Goal: Task Accomplishment & Management: Manage account settings

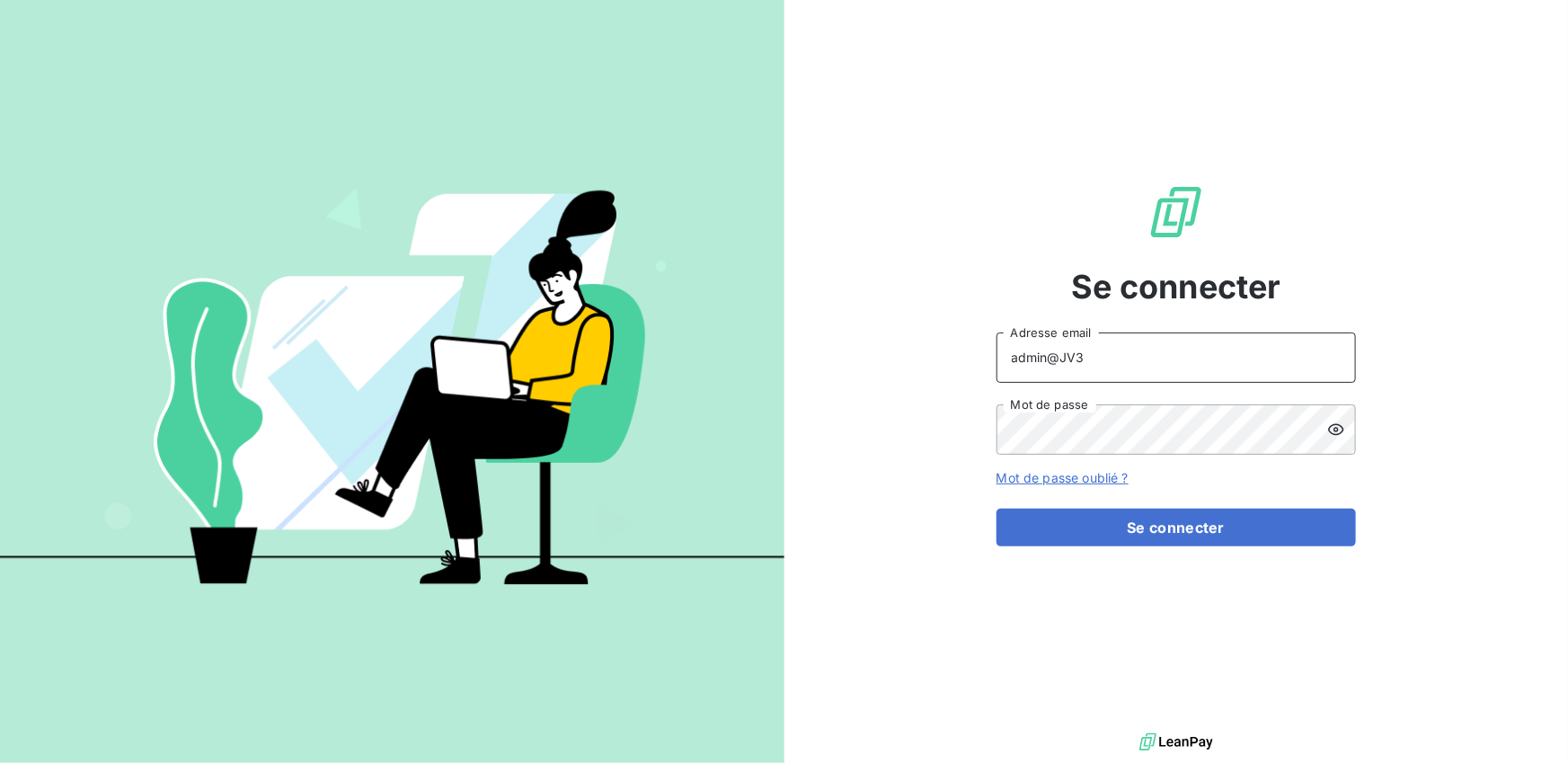
click at [1090, 359] on input "admin@JV3" at bounding box center [1176, 358] width 359 height 50
type input "admin@JV4"
click at [997, 509] on button "Se connecter" at bounding box center [1176, 527] width 359 height 38
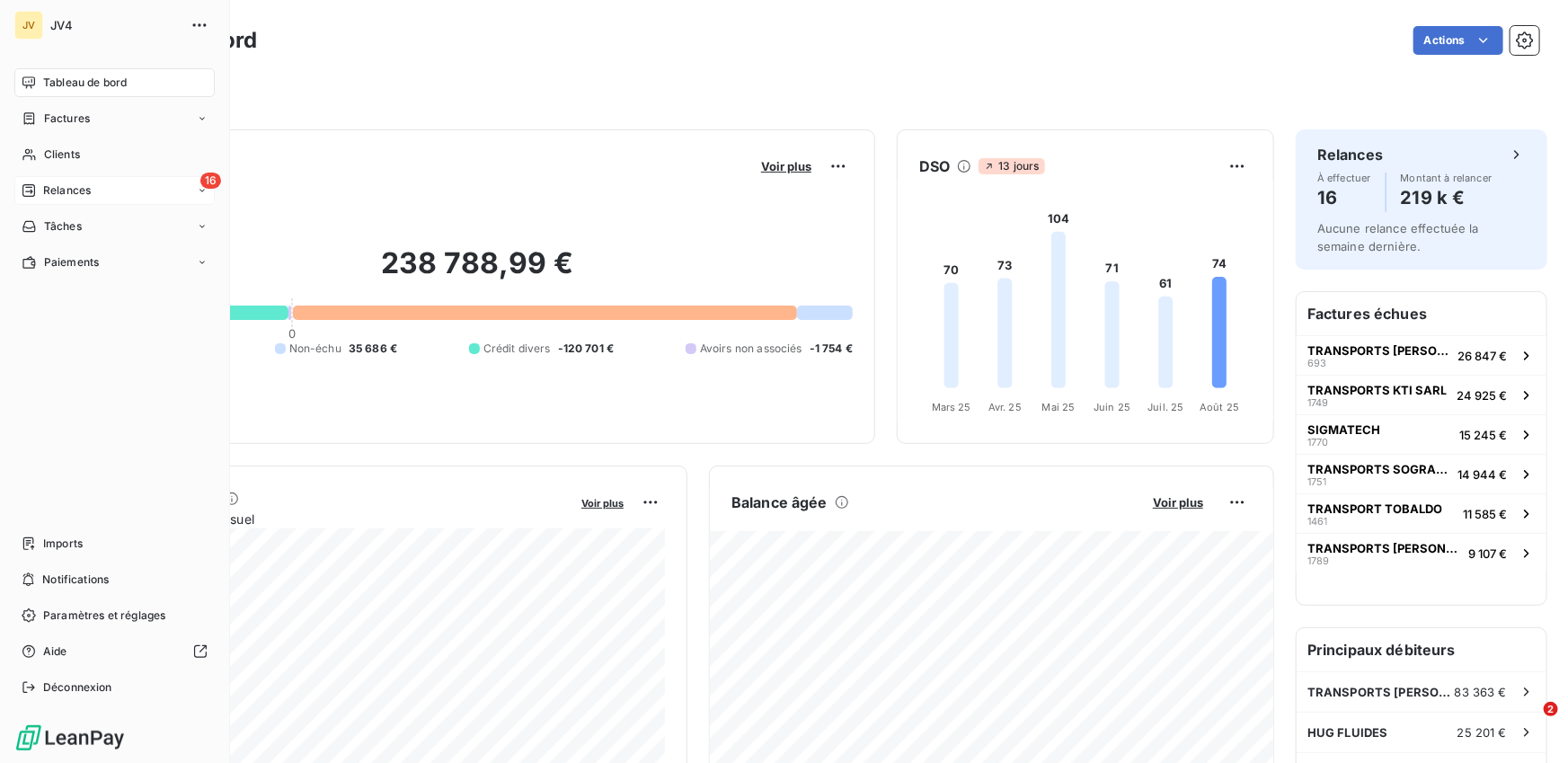
click at [43, 193] on span "Relances" at bounding box center [67, 191] width 48 height 17
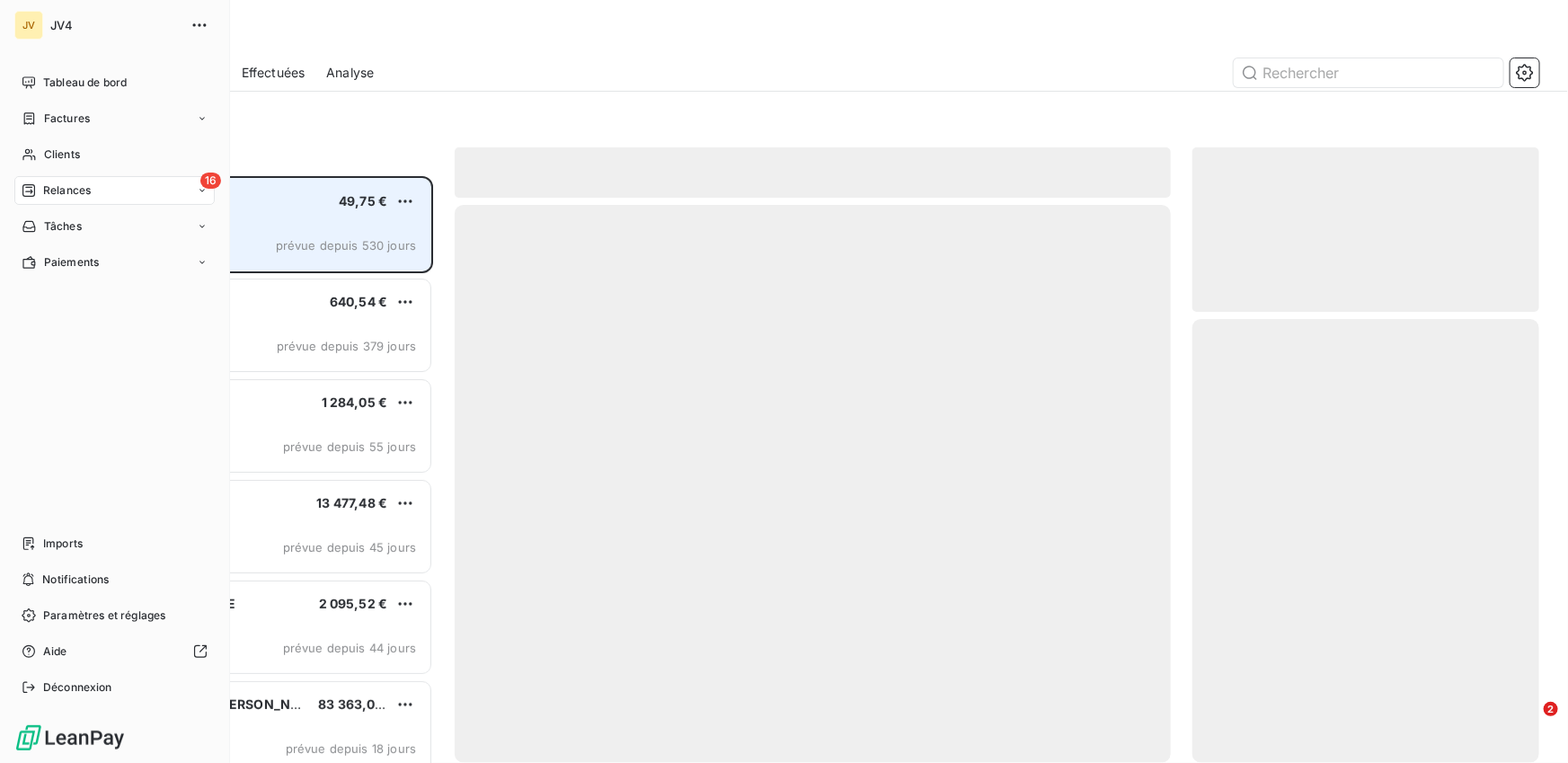
scroll to position [587, 347]
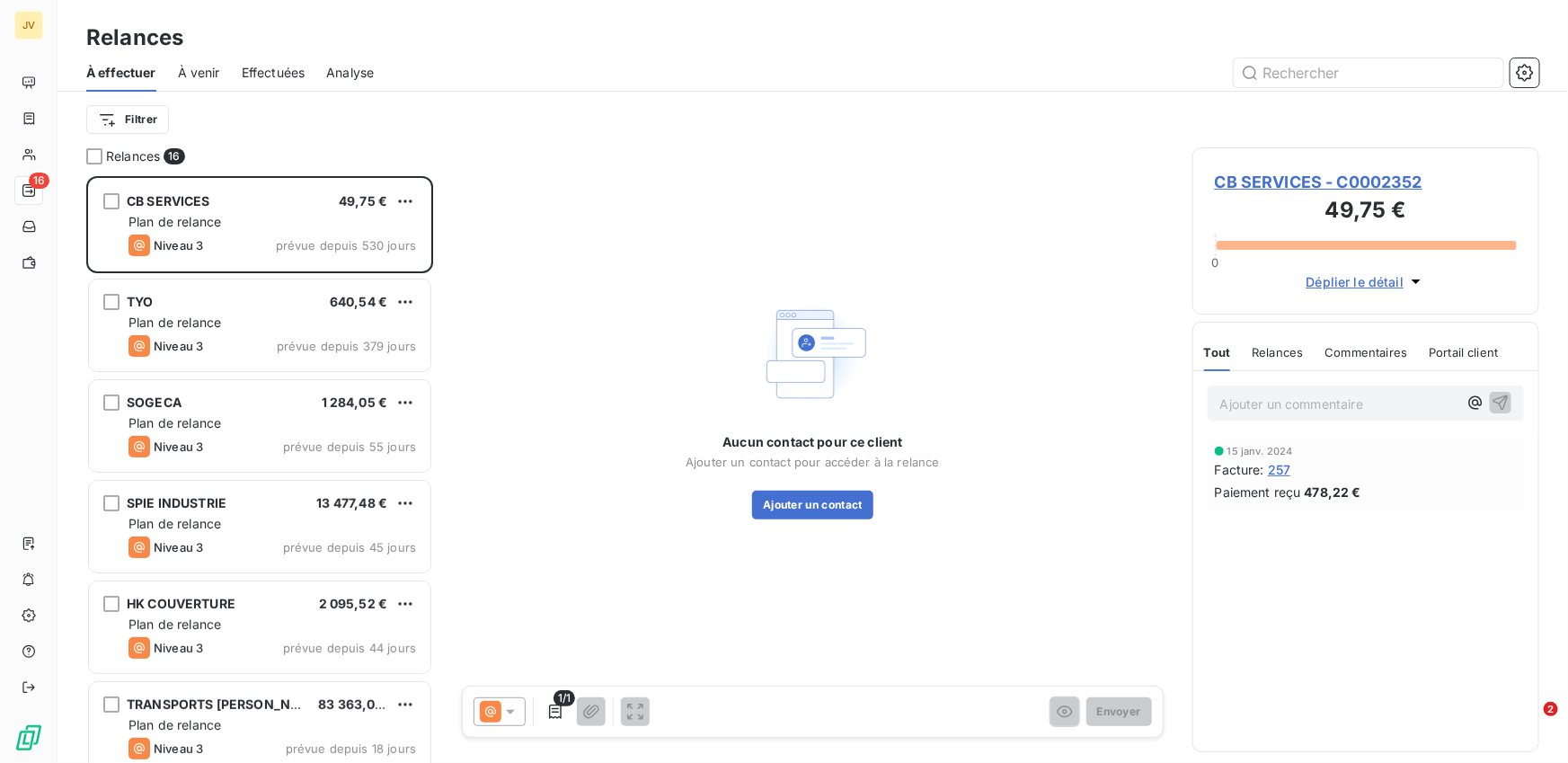
click at [255, 65] on span "Effectuées" at bounding box center [274, 73] width 64 height 18
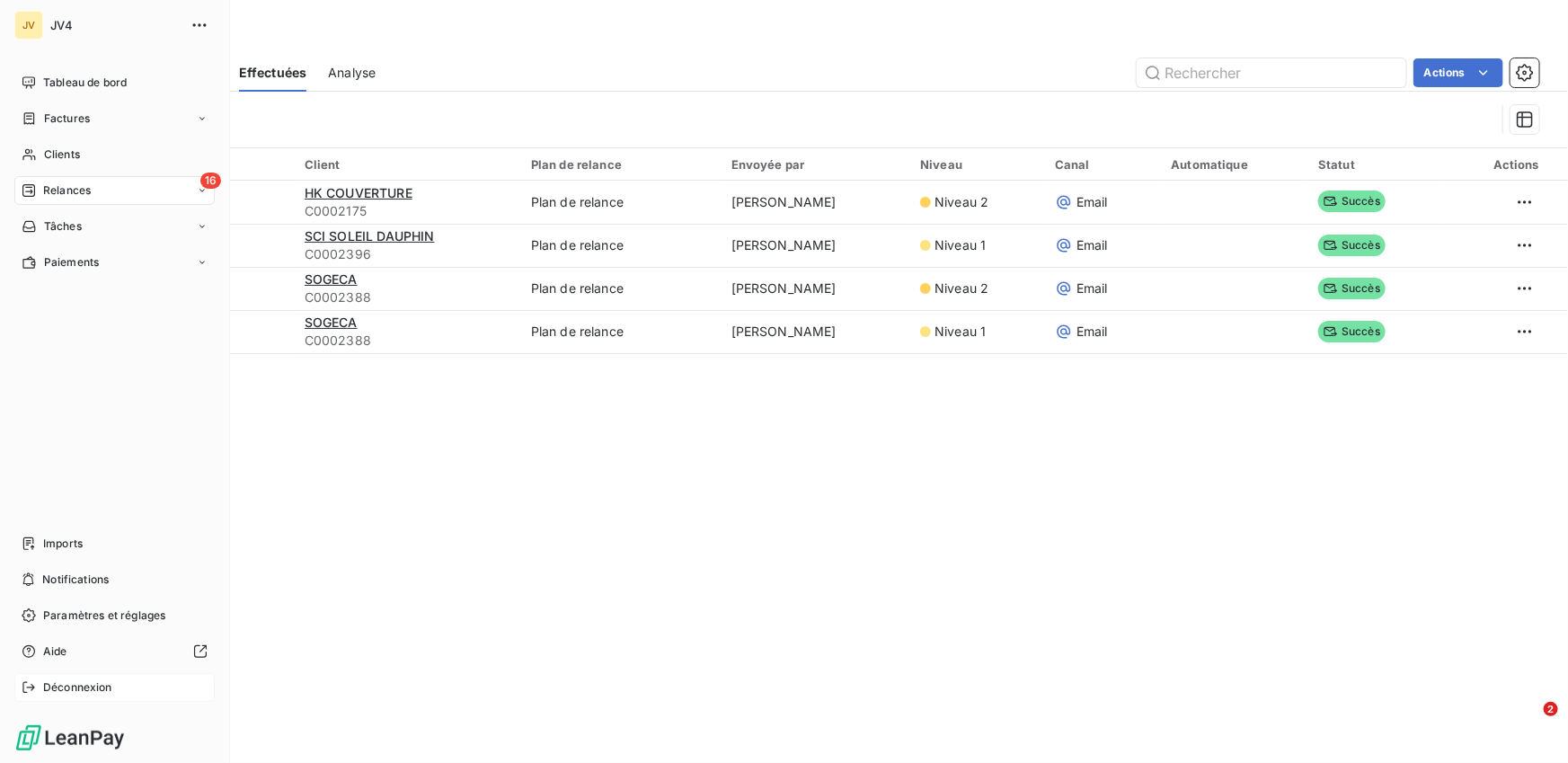
click at [35, 686] on icon at bounding box center [29, 688] width 15 height 15
